Goal: Task Accomplishment & Management: Manage account settings

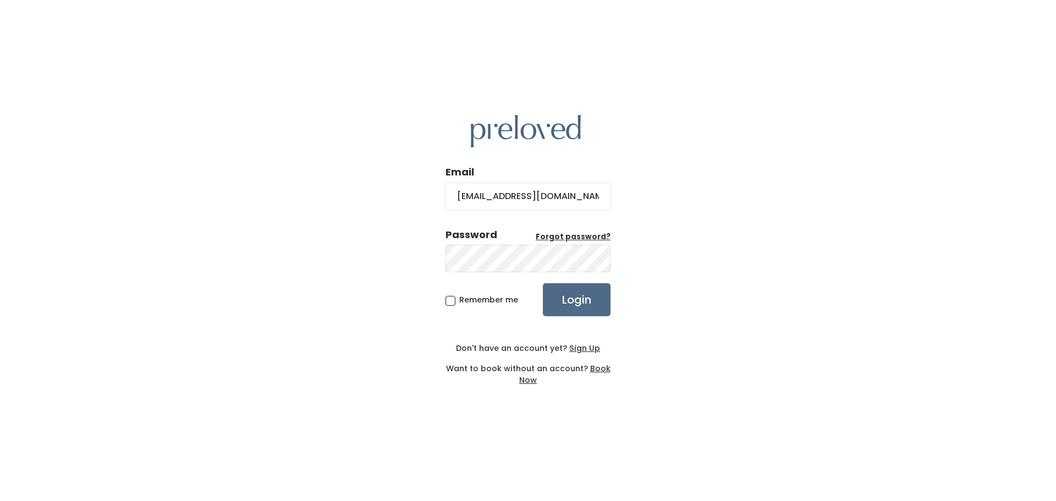
type input "[EMAIL_ADDRESS][DOMAIN_NAME]"
click at [459, 302] on span "Remember me" at bounding box center [488, 299] width 59 height 11
click at [459, 301] on input "Remember me" at bounding box center [462, 297] width 7 height 7
checkbox input "true"
click at [589, 300] on input "Login" at bounding box center [577, 299] width 68 height 33
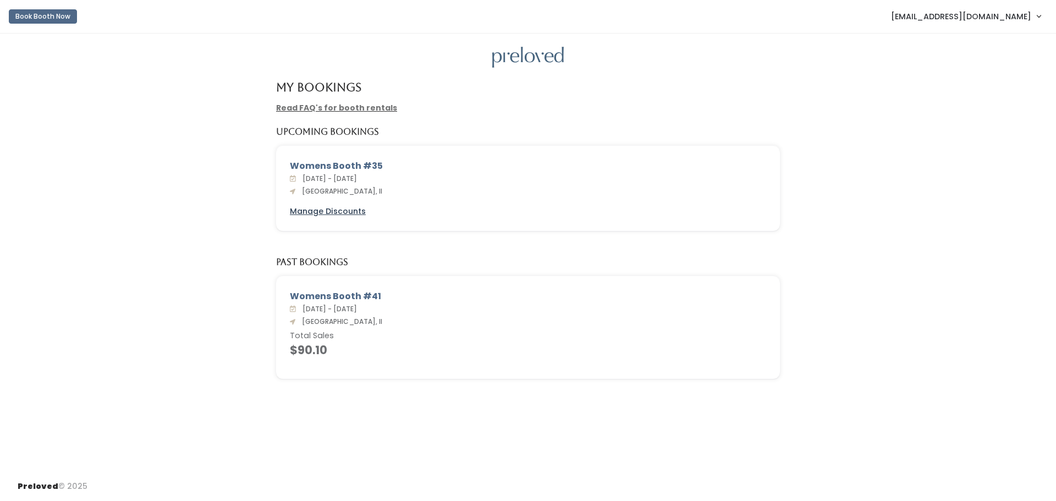
click at [351, 209] on u "Manage Discounts" at bounding box center [328, 211] width 76 height 11
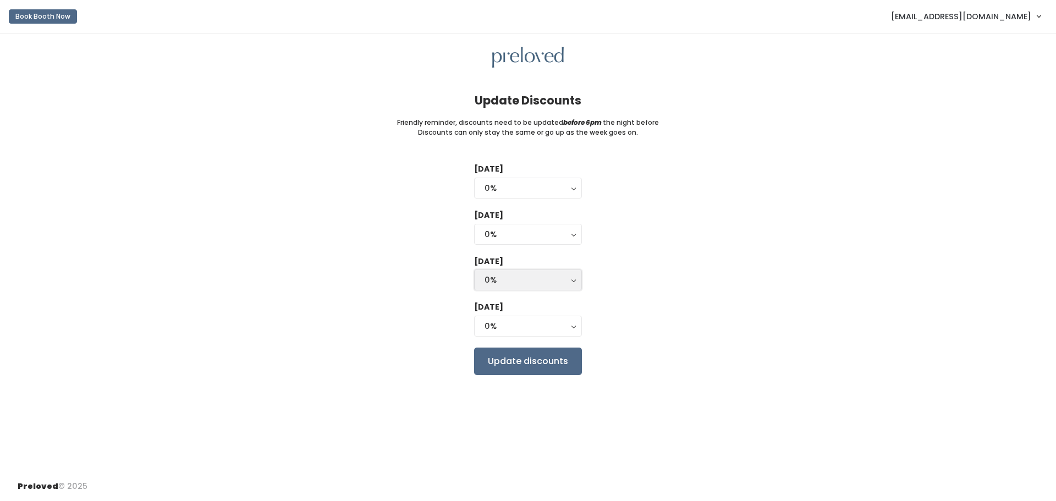
click at [573, 281] on button "0%" at bounding box center [528, 279] width 108 height 21
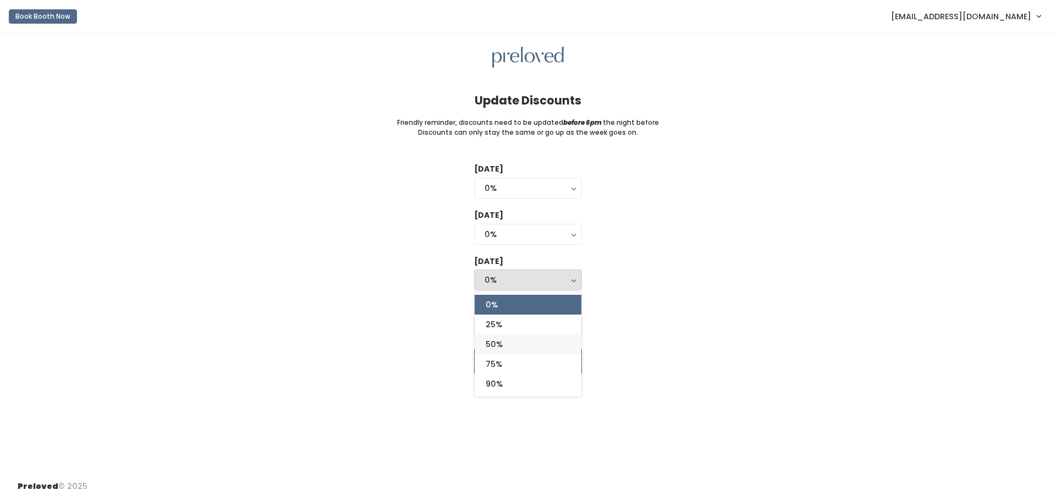
click at [492, 342] on span "50%" at bounding box center [493, 344] width 17 height 12
select select "50%"
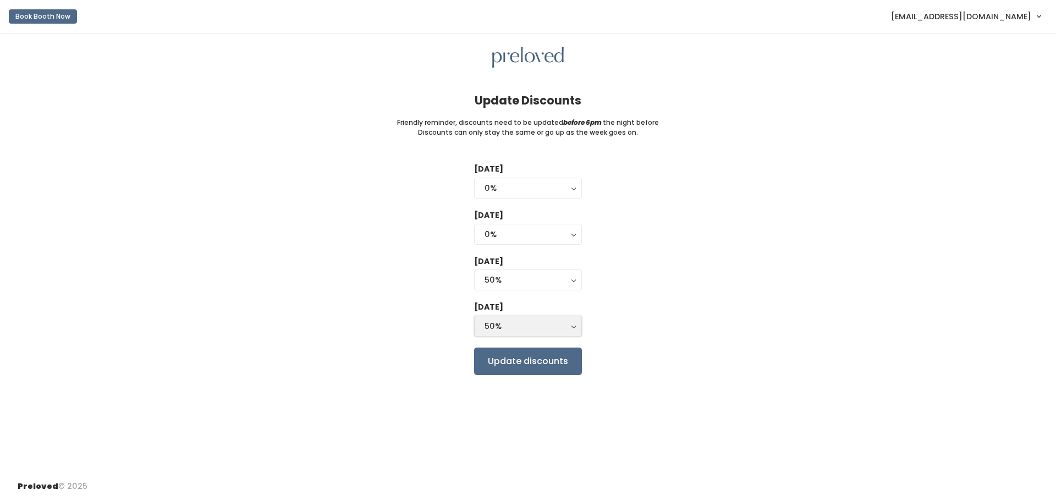
click at [510, 324] on div "50%" at bounding box center [527, 326] width 87 height 12
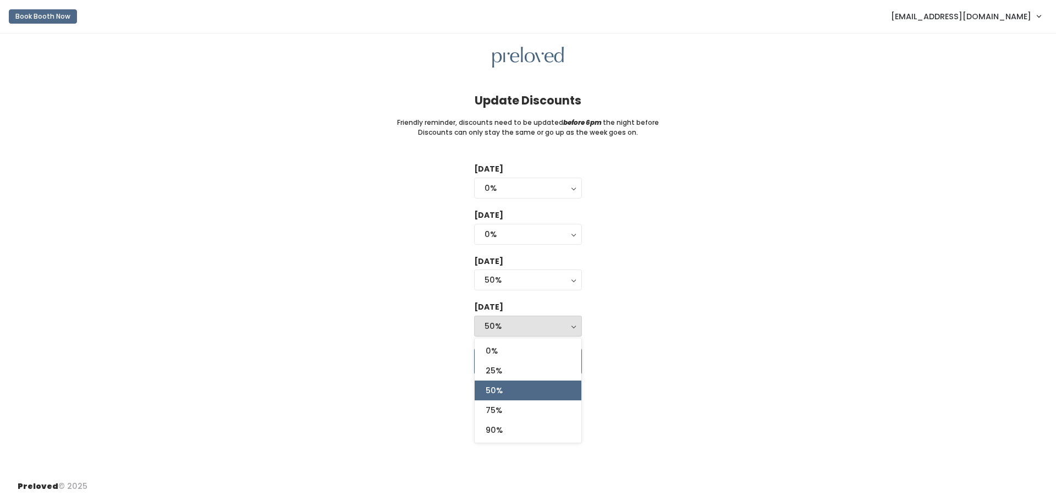
click at [700, 322] on div "Tuesday 0% 25% 50% 75% 90% 0% Wednesday 0% 25% 50% 75% 90% 0% Thursday 0% 25% 5…" at bounding box center [528, 268] width 1020 height 211
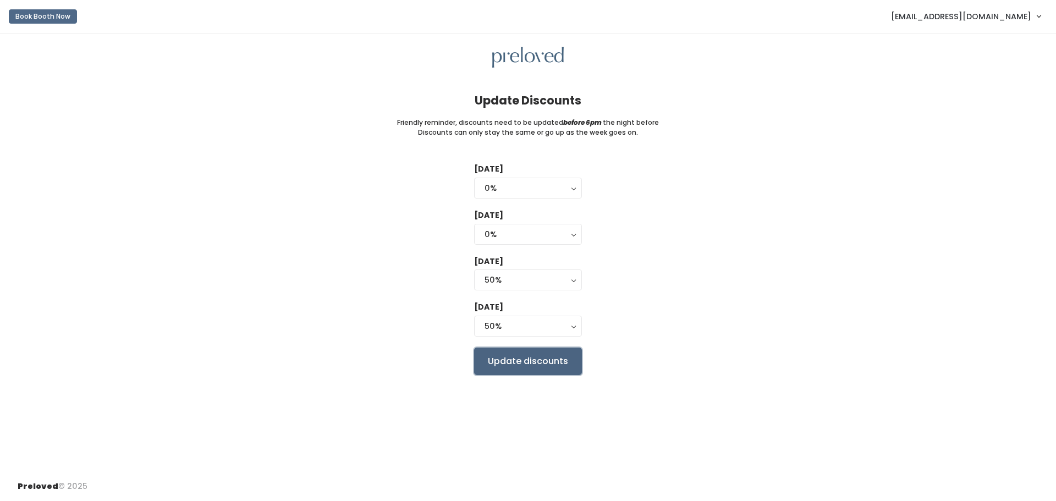
click at [521, 360] on input "Update discounts" at bounding box center [528, 360] width 108 height 27
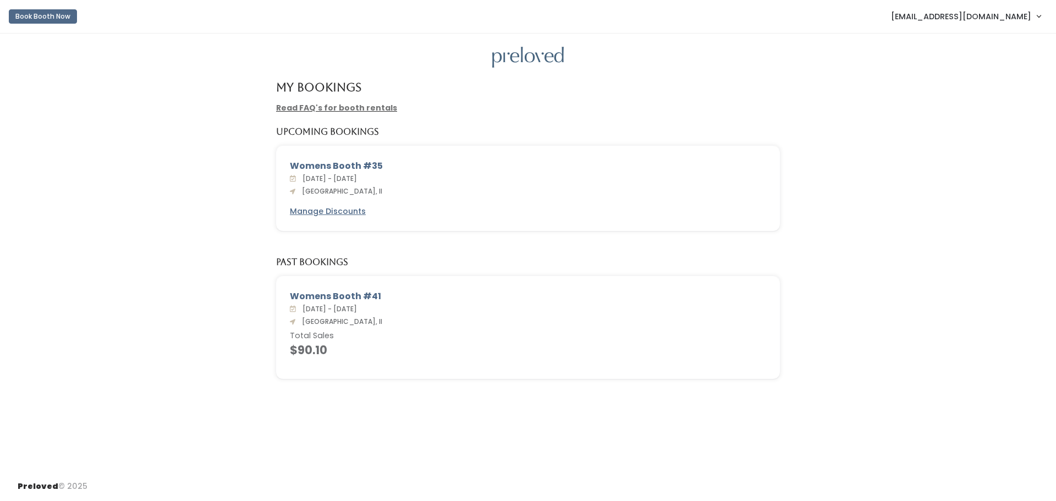
click at [1040, 14] on link "[EMAIL_ADDRESS][DOMAIN_NAME]" at bounding box center [966, 16] width 172 height 24
click at [984, 93] on button "Logout" at bounding box center [1001, 92] width 98 height 20
